Goal: Navigation & Orientation: Find specific page/section

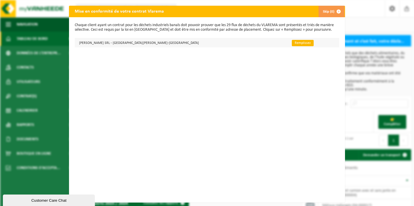
click at [292, 44] on link "Remplissez" at bounding box center [303, 43] width 22 height 6
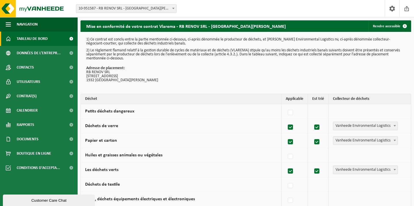
click at [40, 39] on span "Tableau de bord" at bounding box center [32, 39] width 31 height 14
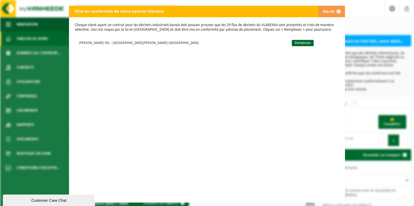
click at [341, 9] on span "button" at bounding box center [339, 12] width 12 height 12
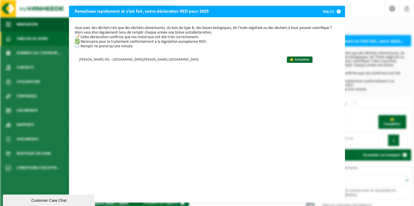
click at [337, 11] on span "button" at bounding box center [339, 12] width 12 height 12
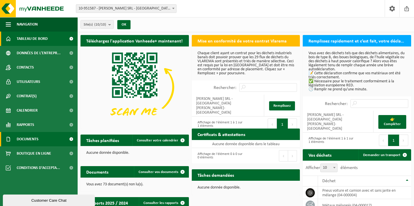
click at [37, 140] on span "Documents" at bounding box center [28, 139] width 22 height 14
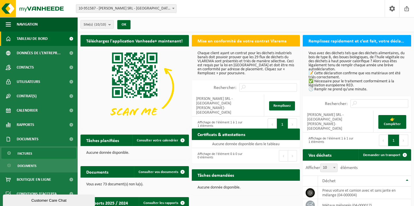
click at [37, 153] on link "Factures" at bounding box center [38, 153] width 75 height 11
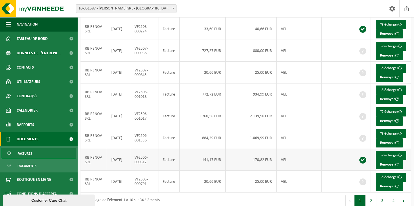
scroll to position [111, 0]
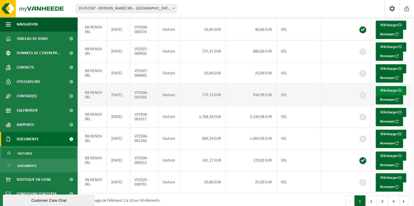
click at [388, 95] on link "Télécharger" at bounding box center [391, 90] width 30 height 9
click at [398, 71] on span at bounding box center [400, 69] width 4 height 4
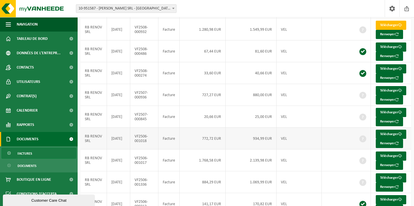
scroll to position [66, 0]
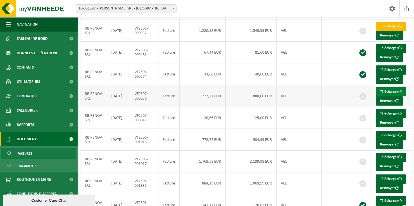
click at [387, 97] on link "Télécharger" at bounding box center [391, 91] width 30 height 9
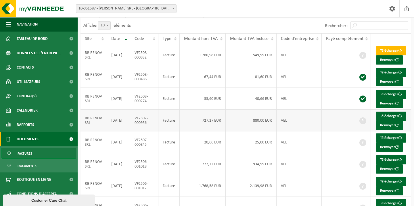
scroll to position [35, 0]
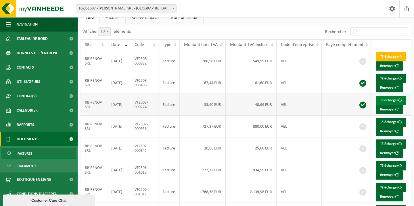
click at [390, 105] on link "Télécharger" at bounding box center [391, 100] width 30 height 9
click at [389, 83] on link "Télécharger" at bounding box center [391, 78] width 30 height 9
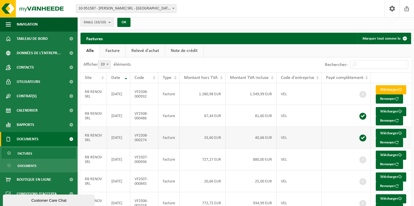
scroll to position [0, 0]
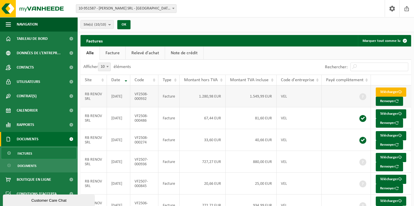
click at [391, 93] on link "Télécharger" at bounding box center [391, 92] width 30 height 9
click at [118, 57] on link "Facture" at bounding box center [113, 53] width 26 height 13
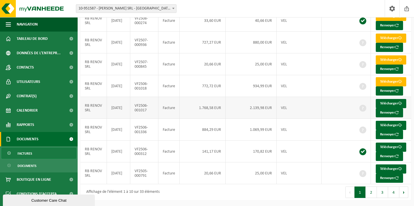
scroll to position [159, 0]
click at [369, 193] on button "2" at bounding box center [371, 193] width 11 height 12
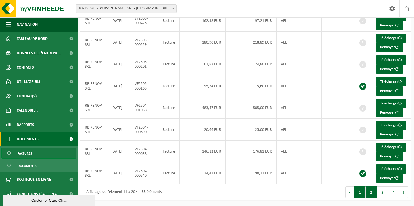
click at [358, 191] on button "1" at bounding box center [360, 193] width 11 height 12
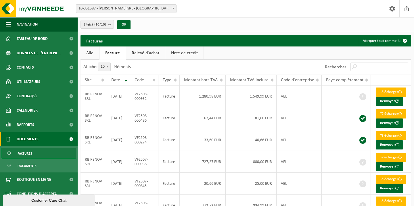
scroll to position [0, 0]
click at [86, 54] on link "Alle" at bounding box center [90, 53] width 19 height 13
click at [149, 54] on link "Relevé d'achat" at bounding box center [145, 53] width 39 height 13
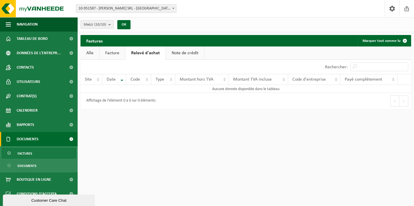
click at [176, 55] on link "Note de crédit" at bounding box center [185, 53] width 38 height 13
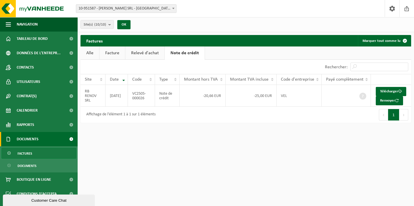
click at [92, 55] on link "Alle" at bounding box center [90, 53] width 19 height 13
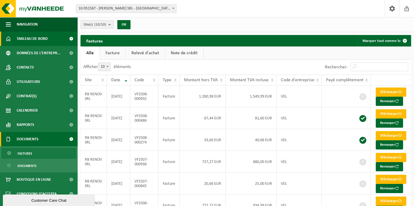
click at [57, 43] on link "Tableau de bord" at bounding box center [39, 39] width 78 height 14
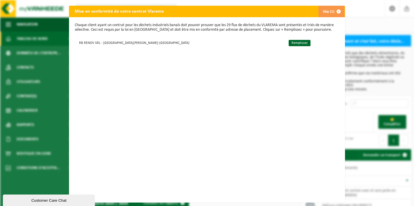
click at [337, 11] on span "button" at bounding box center [339, 12] width 12 height 12
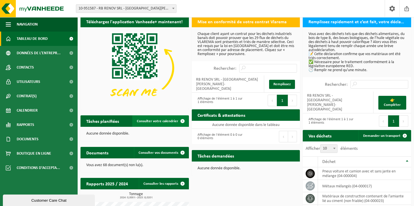
scroll to position [21, 0]
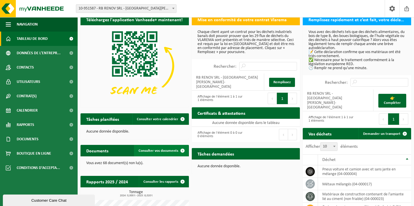
click at [161, 148] on link "Consulter vos documents" at bounding box center [161, 151] width 54 height 12
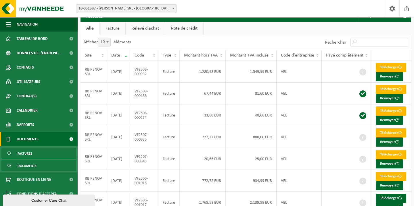
scroll to position [26, 0]
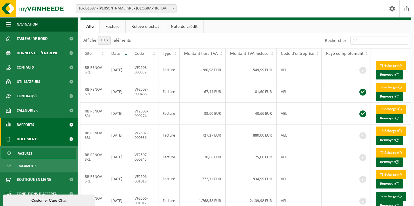
click at [41, 125] on link "Rapports" at bounding box center [39, 125] width 78 height 14
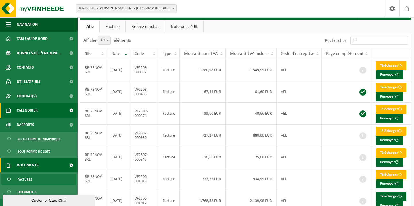
click at [45, 116] on link "Calendrier" at bounding box center [39, 111] width 78 height 14
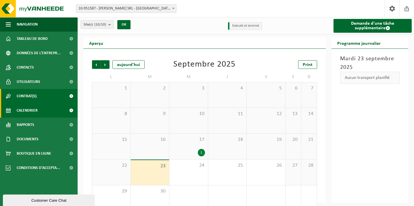
click at [48, 101] on link "Contrat(s)" at bounding box center [39, 96] width 78 height 14
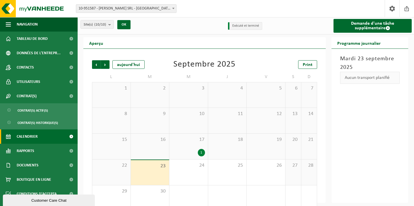
click at [198, 136] on div "17 1" at bounding box center [188, 147] width 39 height 26
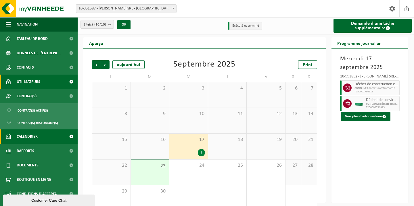
click at [37, 81] on span "Utilisateurs" at bounding box center [29, 82] width 24 height 14
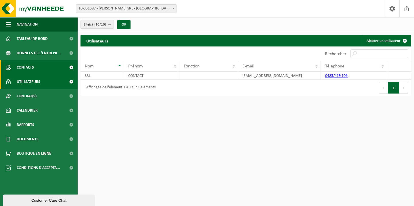
click at [41, 69] on link "Contacts" at bounding box center [39, 67] width 78 height 14
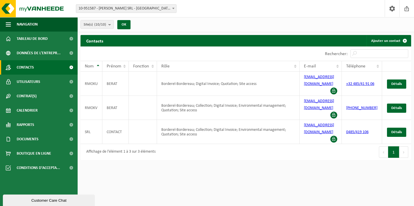
click at [45, 63] on link "Contacts" at bounding box center [39, 67] width 78 height 14
click at [47, 54] on span "Données de l'entrepr..." at bounding box center [39, 53] width 44 height 14
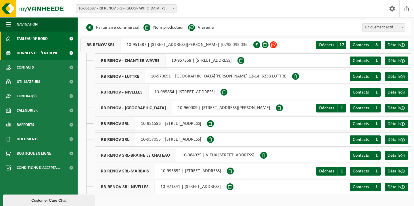
click at [47, 38] on span "Tableau de bord" at bounding box center [32, 39] width 31 height 14
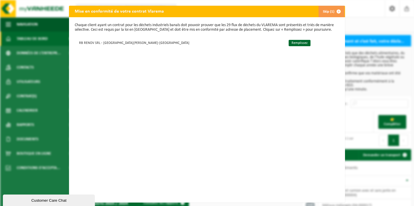
click at [330, 11] on button "Skip (1)" at bounding box center [331, 12] width 26 height 12
